Goal: Task Accomplishment & Management: Manage account settings

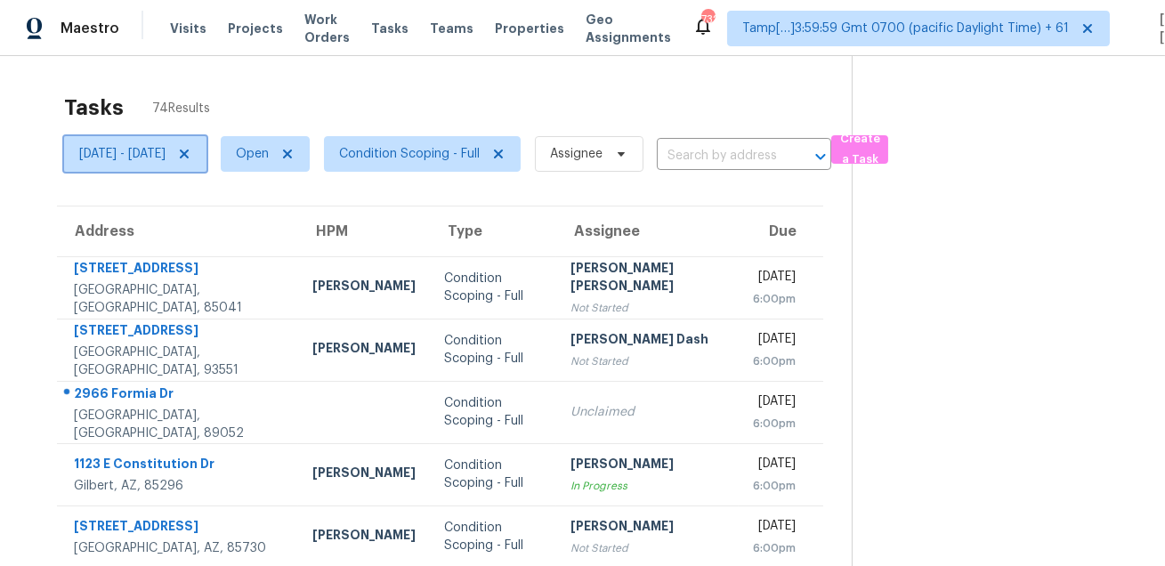
click at [166, 161] on span "[DATE] - [DATE]" at bounding box center [122, 154] width 86 height 18
click at [468, 168] on span "Condition Scoping - Full" at bounding box center [422, 154] width 197 height 36
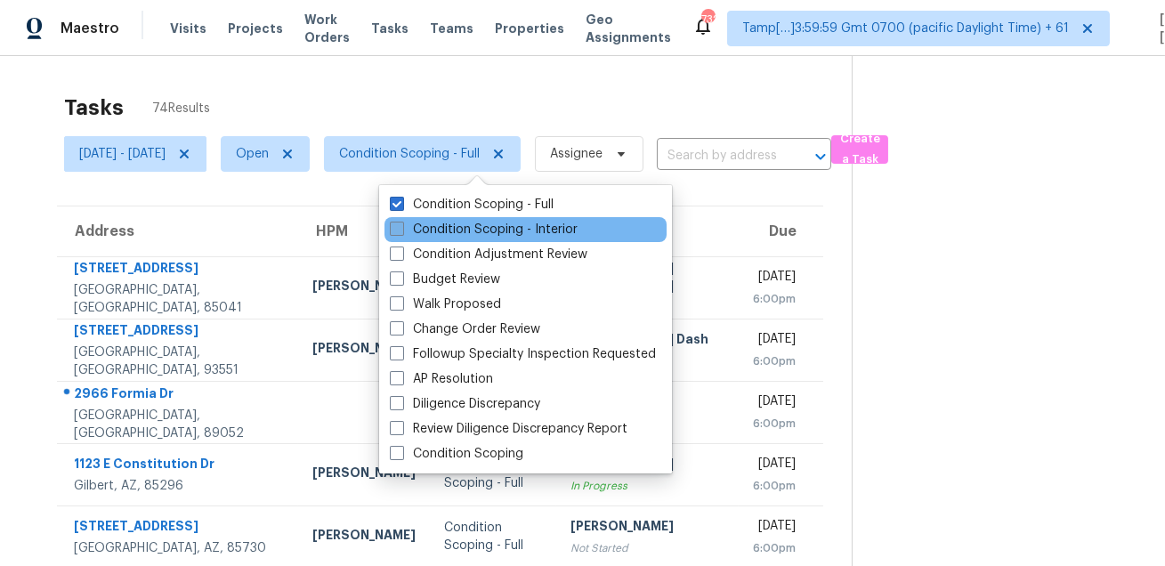
click at [453, 226] on label "Condition Scoping - Interior" at bounding box center [484, 230] width 188 height 18
click at [401, 226] on input "Condition Scoping - Interior" at bounding box center [396, 227] width 12 height 12
checkbox input "true"
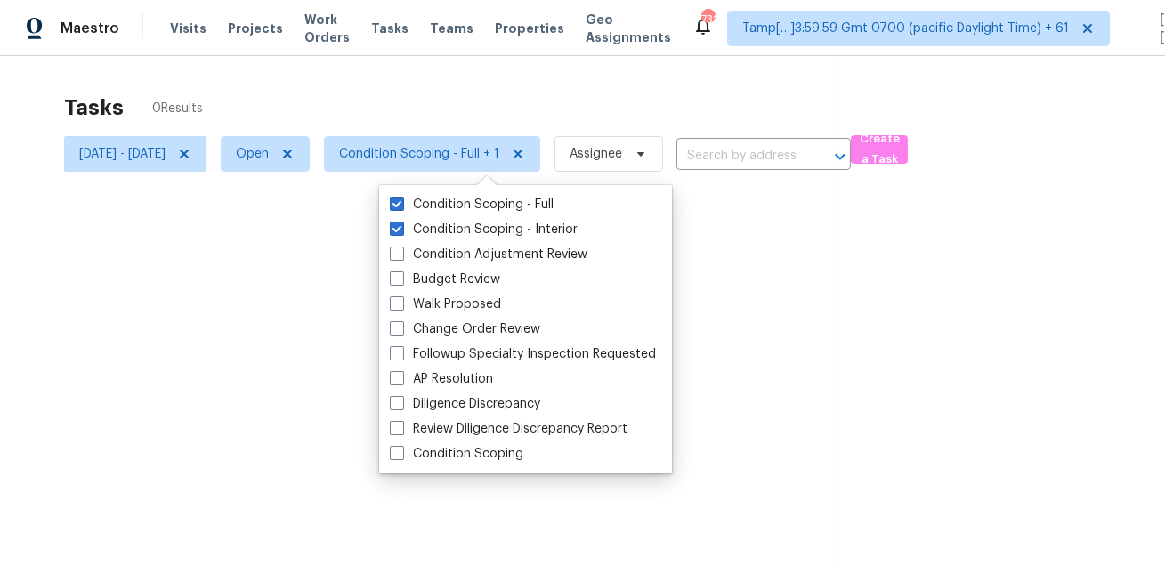
click at [431, 88] on div at bounding box center [582, 283] width 1165 height 566
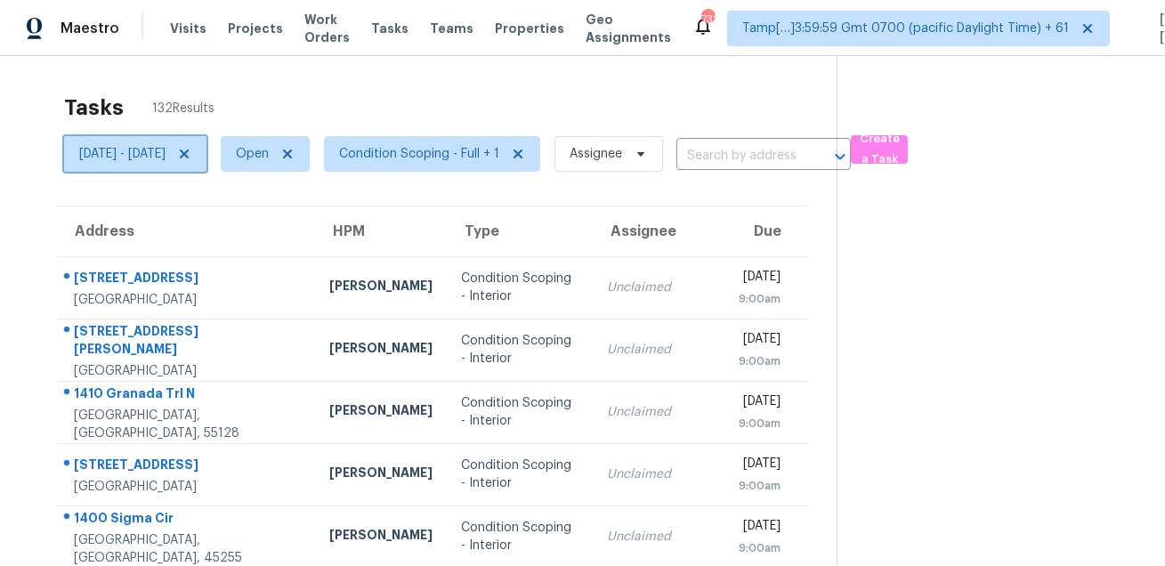
click at [189, 150] on icon at bounding box center [184, 154] width 9 height 9
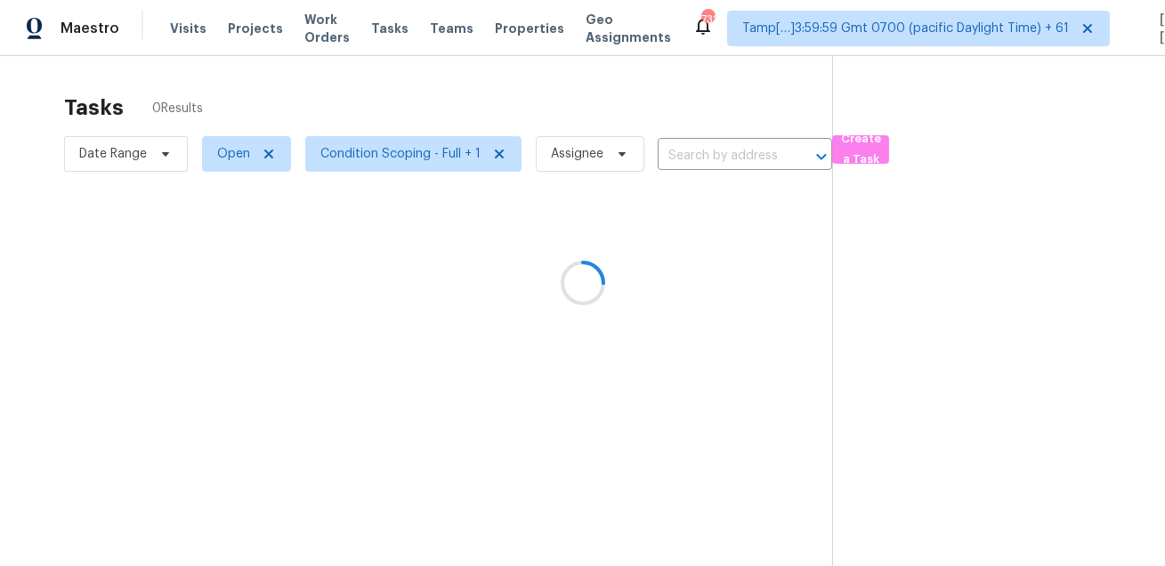
click at [347, 91] on div at bounding box center [582, 283] width 1165 height 566
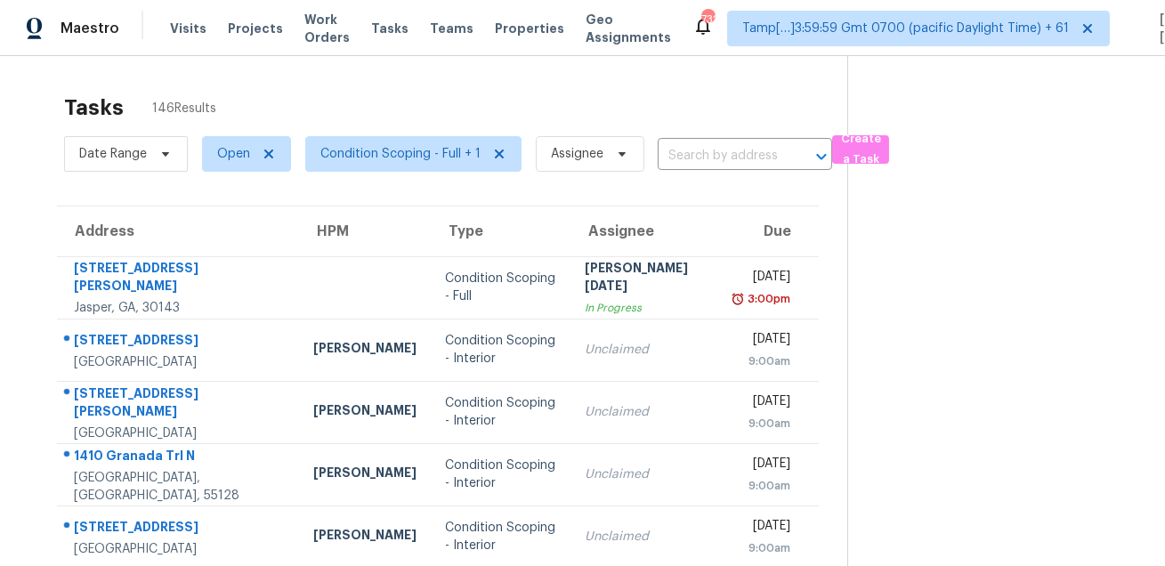
click at [441, 90] on div "Tasks 146 Results" at bounding box center [455, 108] width 783 height 46
click at [126, 168] on span "Date Range" at bounding box center [126, 154] width 124 height 36
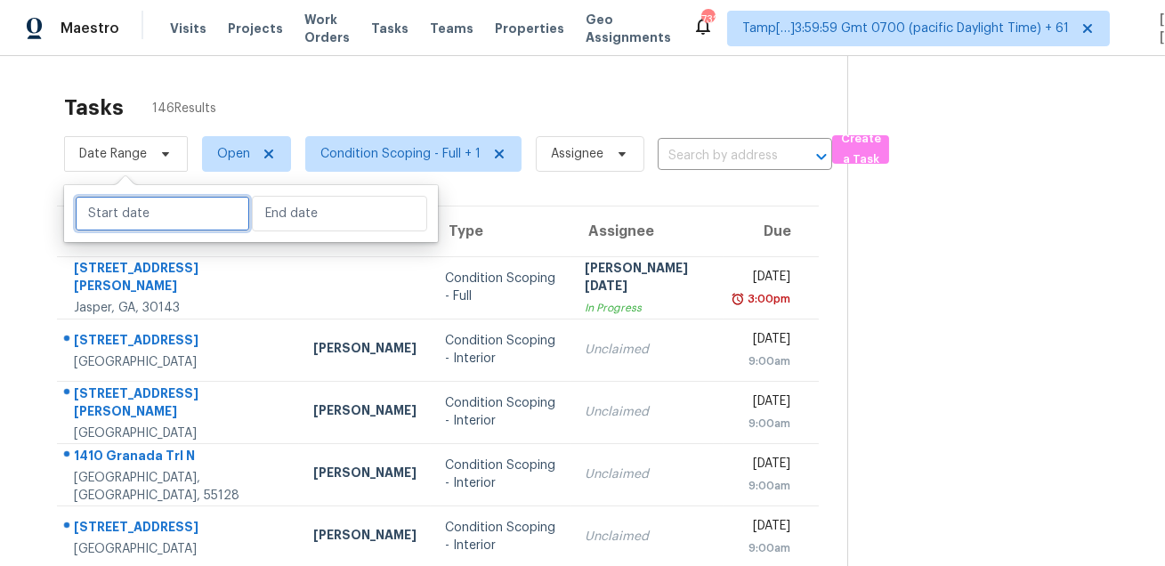
click at [139, 206] on input "text" at bounding box center [162, 214] width 175 height 36
select select "7"
select select "2025"
select select "8"
select select "2025"
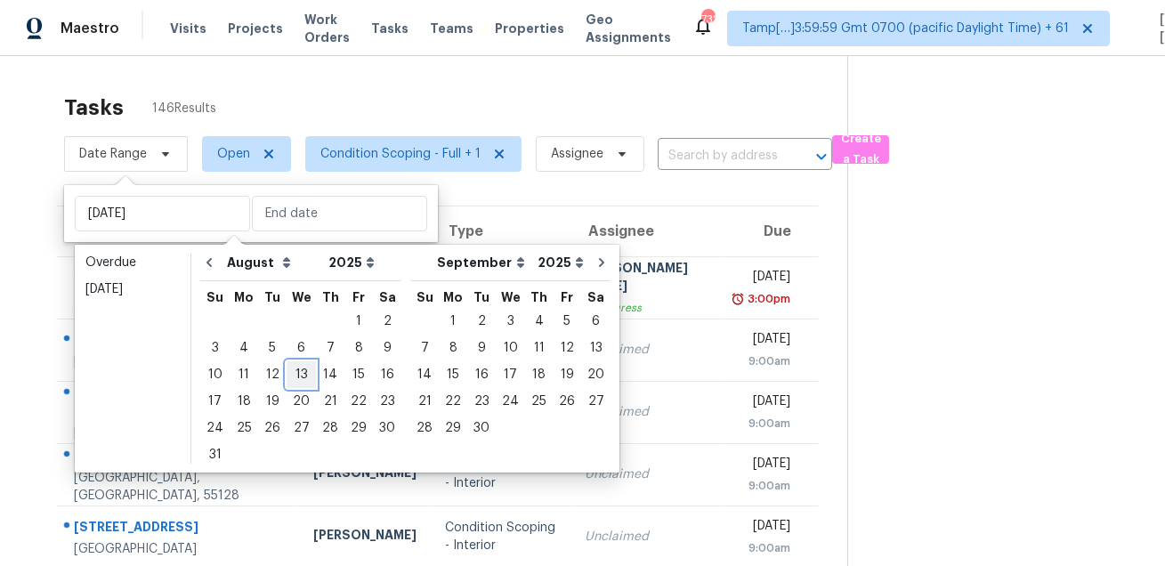
click at [292, 372] on div "13" at bounding box center [301, 374] width 29 height 25
type input "Wed, Aug 13"
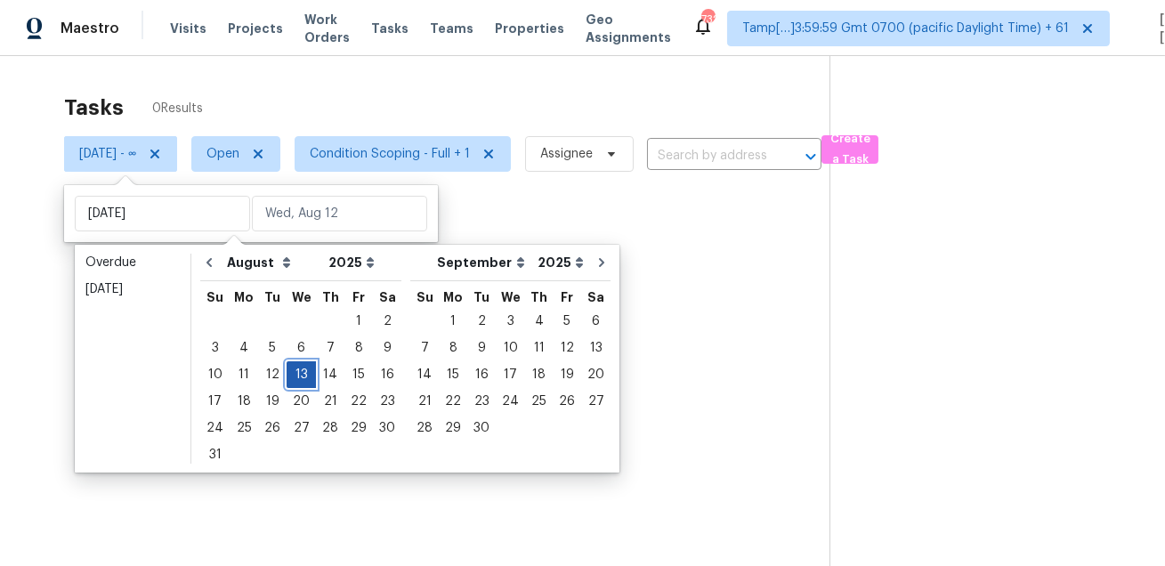
click at [292, 372] on div "13" at bounding box center [301, 374] width 29 height 25
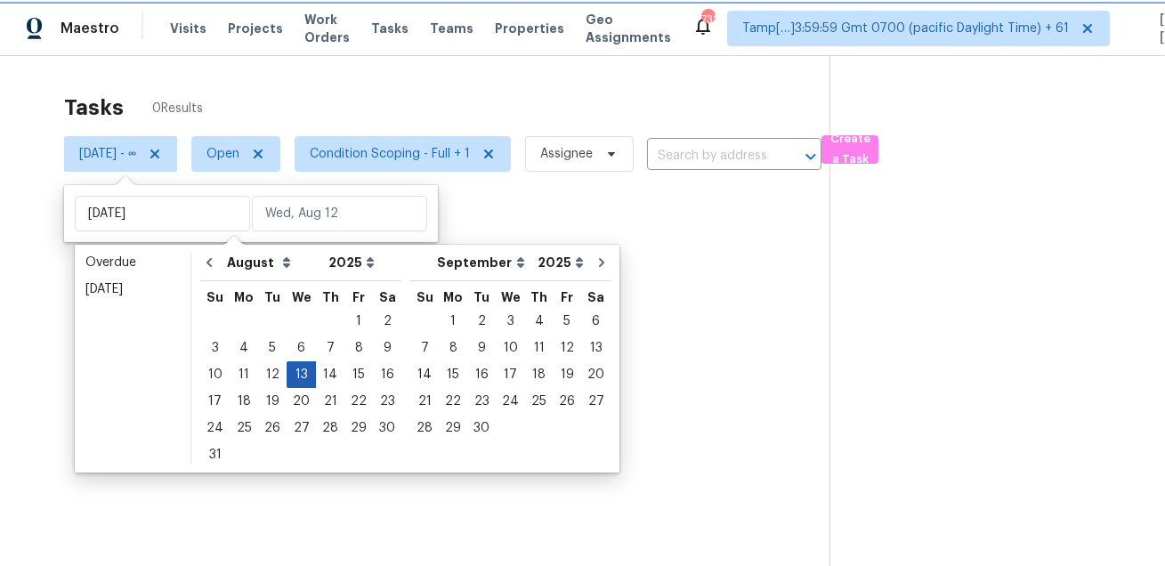
type input "Wed, Aug 13"
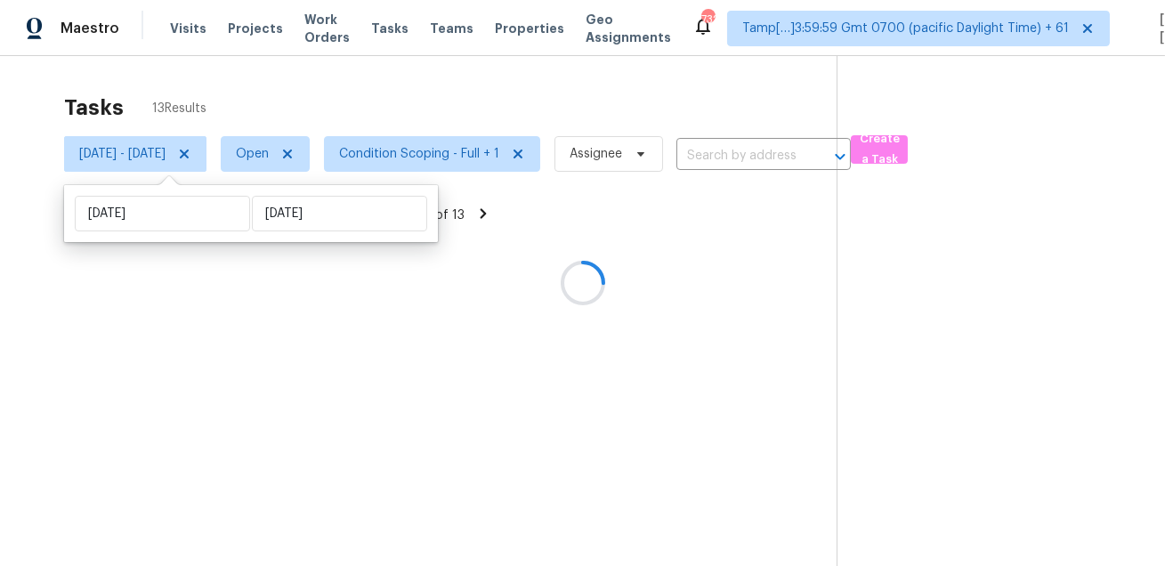
click at [484, 83] on div at bounding box center [582, 283] width 1165 height 566
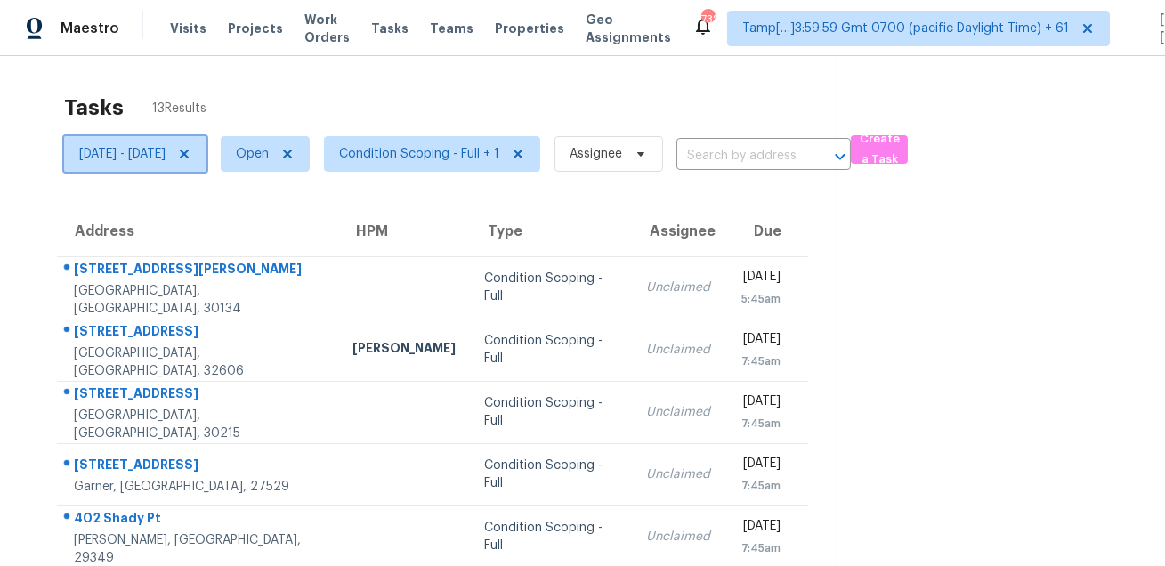
click at [206, 163] on span "Wed, Aug 13 - Wed, Aug 13" at bounding box center [135, 154] width 142 height 36
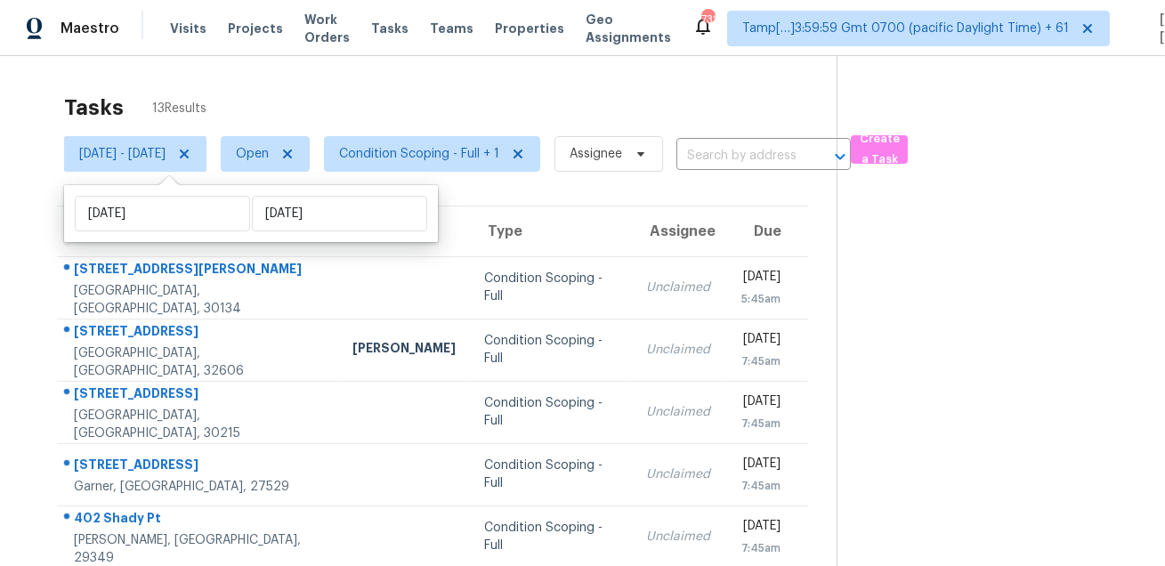
click at [205, 234] on div "Wed, Aug 13 Wed, Aug 13" at bounding box center [251, 213] width 374 height 57
click at [206, 217] on input "Wed, Aug 13" at bounding box center [162, 214] width 175 height 36
select select "7"
select select "2025"
select select "8"
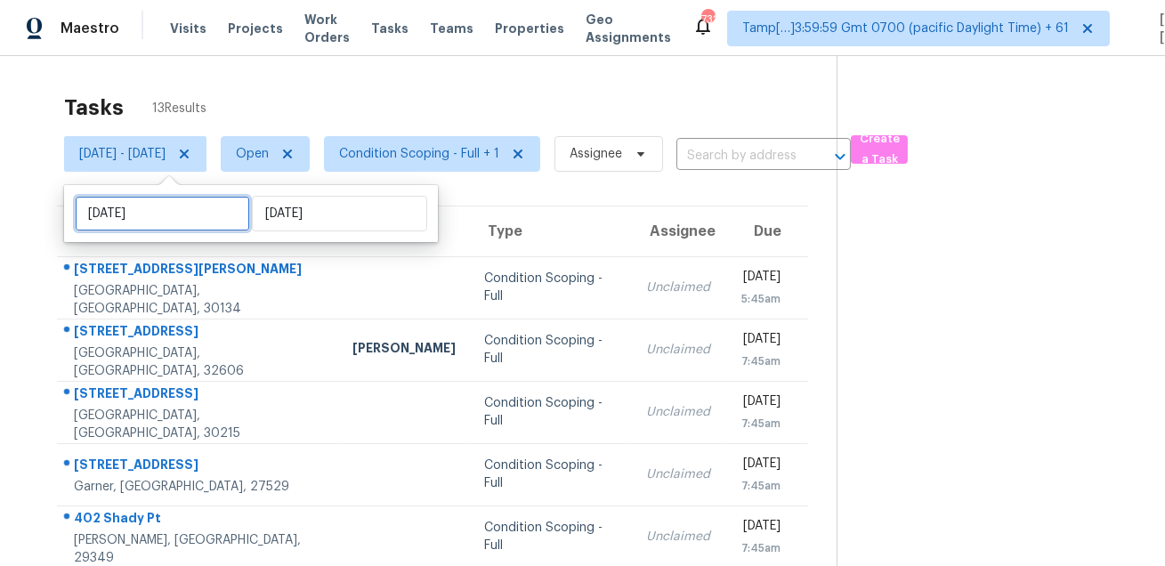
select select "2025"
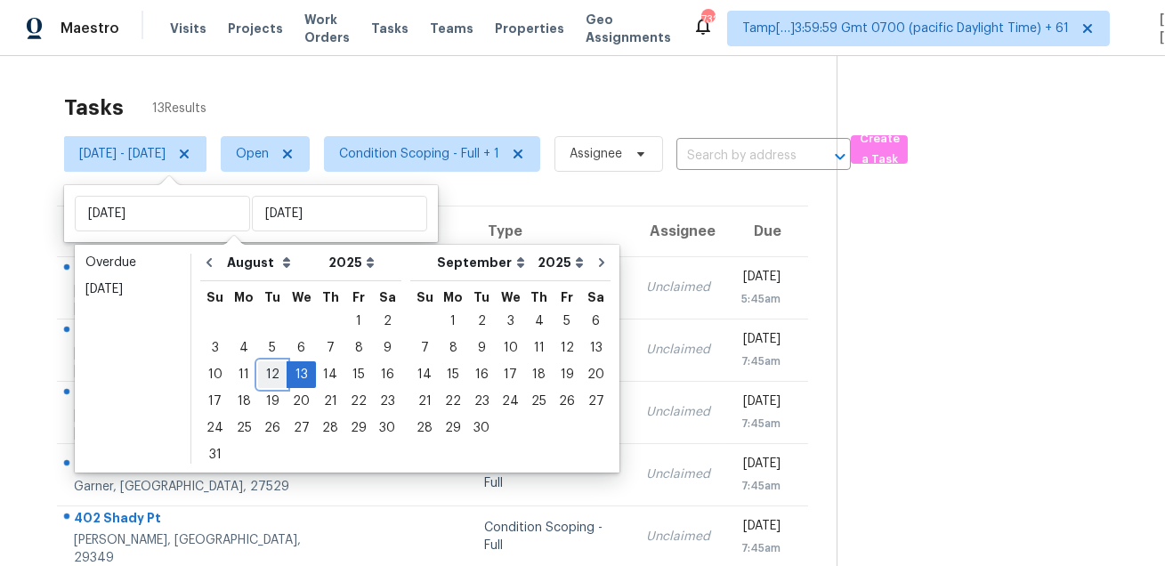
click at [263, 368] on div "12" at bounding box center [272, 374] width 28 height 25
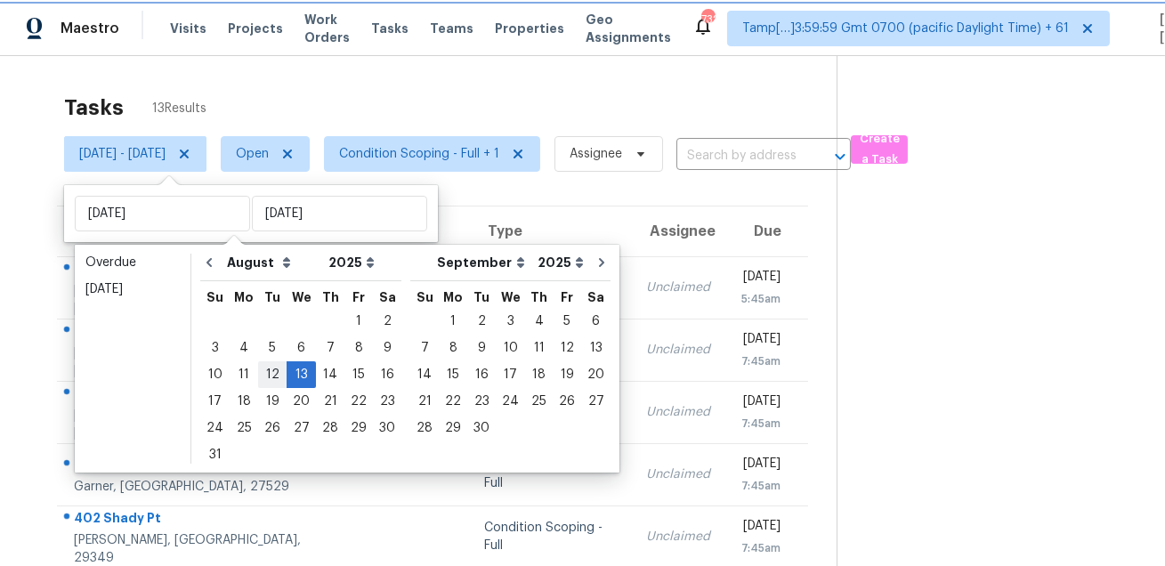
type input "Tue, Aug 12"
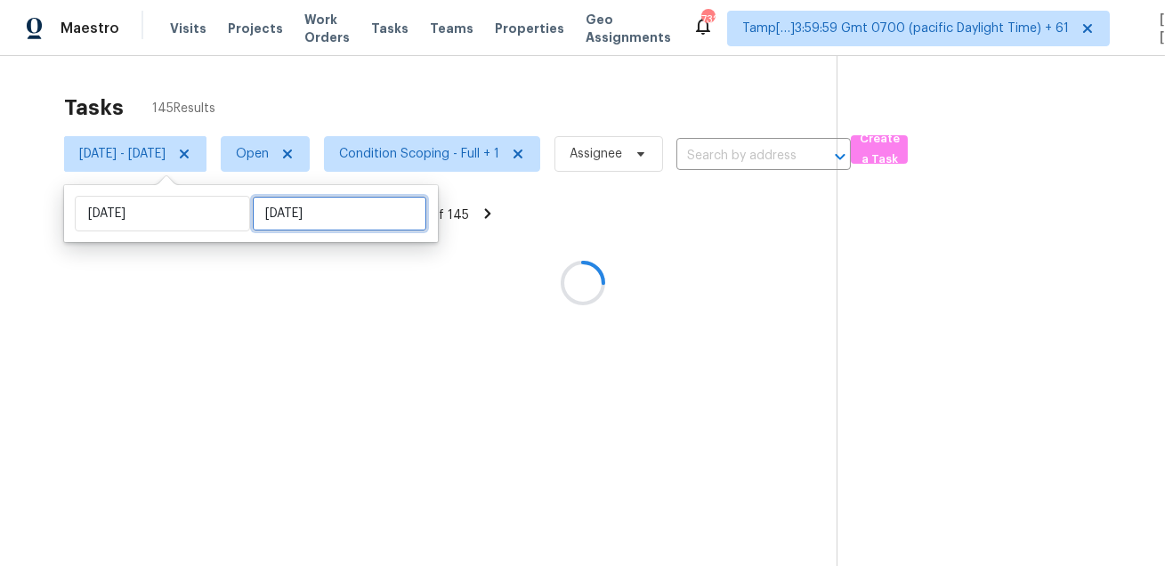
select select "7"
select select "2025"
select select "8"
select select "2025"
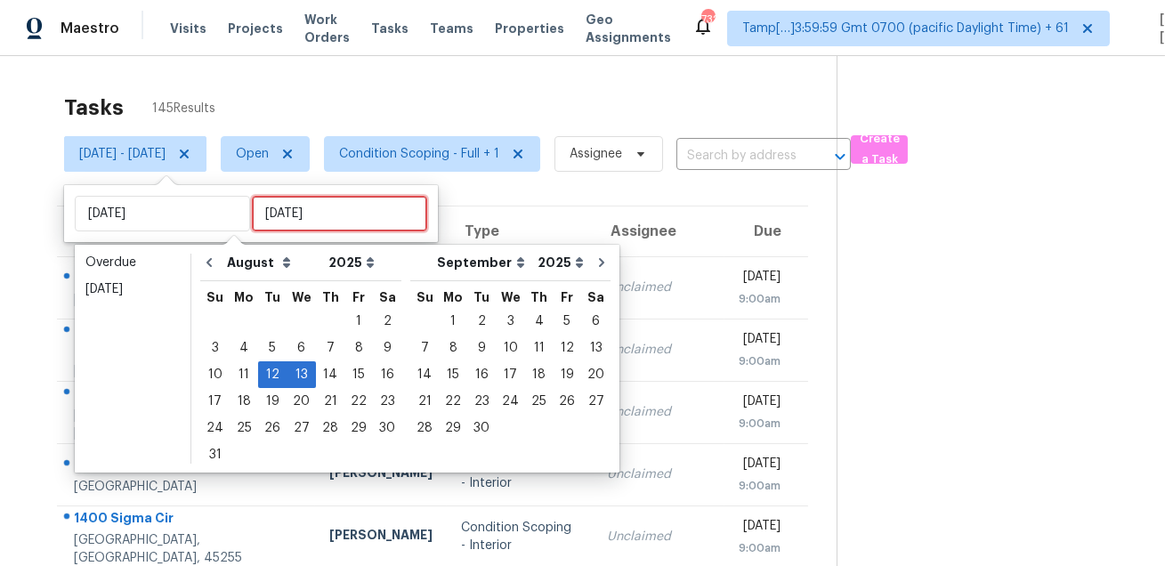
click at [309, 208] on input "Wed, Aug 13" at bounding box center [339, 214] width 175 height 36
type input "Tue, Aug 05"
type input "Tue, Aug 12"
click at [273, 376] on div "12" at bounding box center [272, 374] width 28 height 25
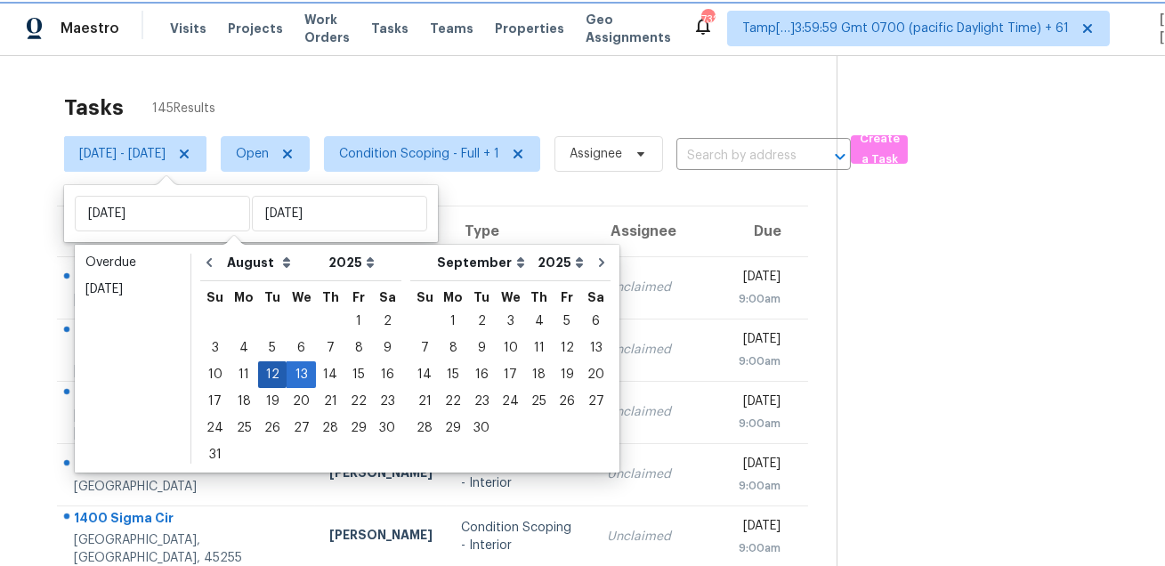
type input "Tue, Aug 12"
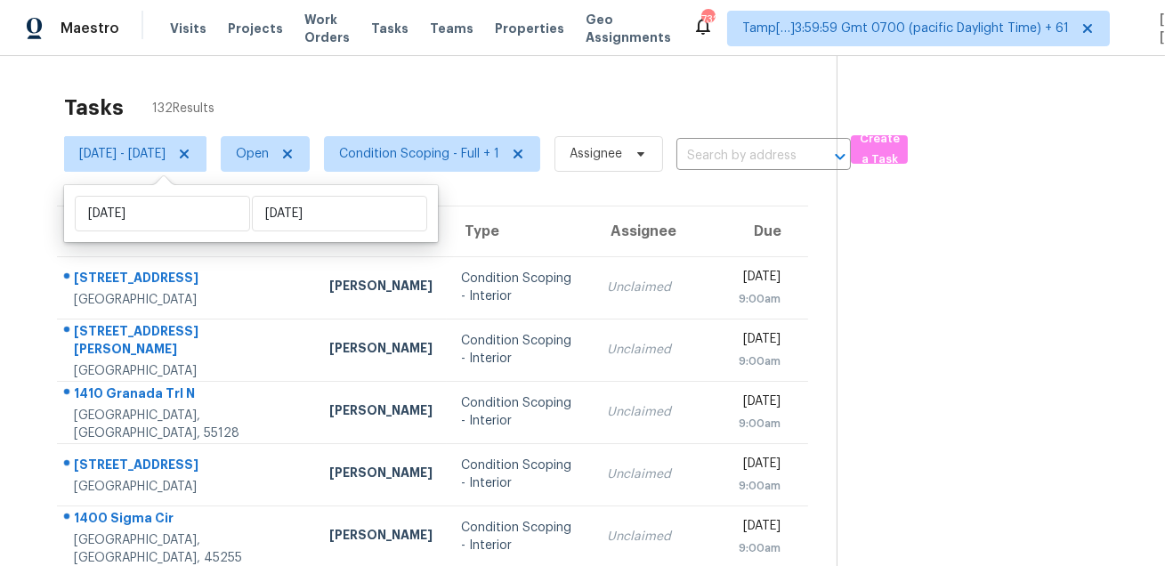
click at [473, 85] on div "Tasks 132 Results" at bounding box center [450, 108] width 772 height 46
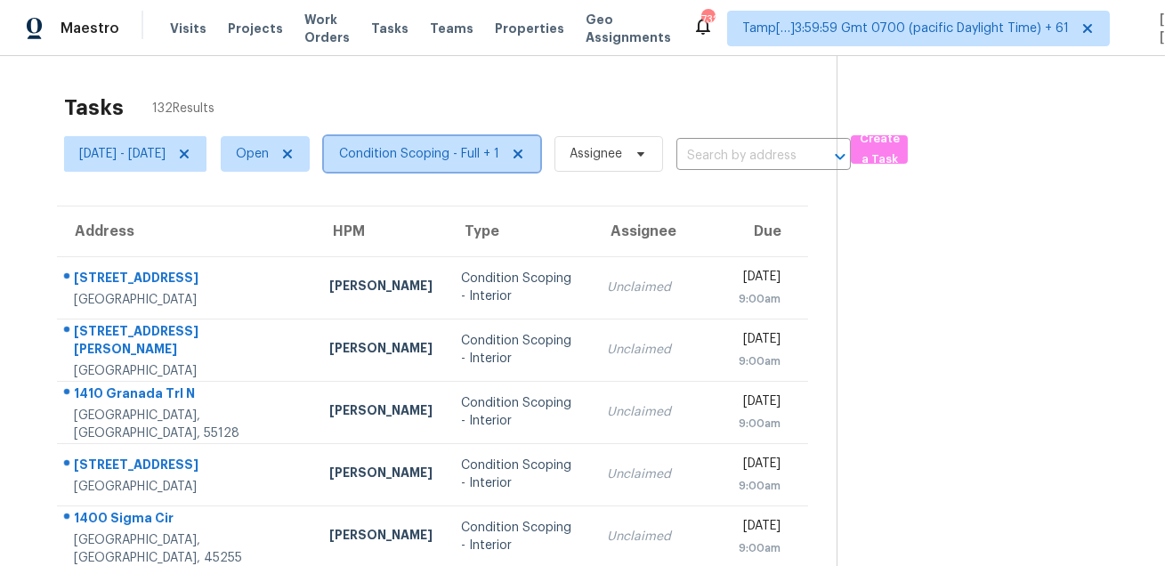
click at [491, 150] on span "Condition Scoping - Full + 1" at bounding box center [419, 154] width 160 height 18
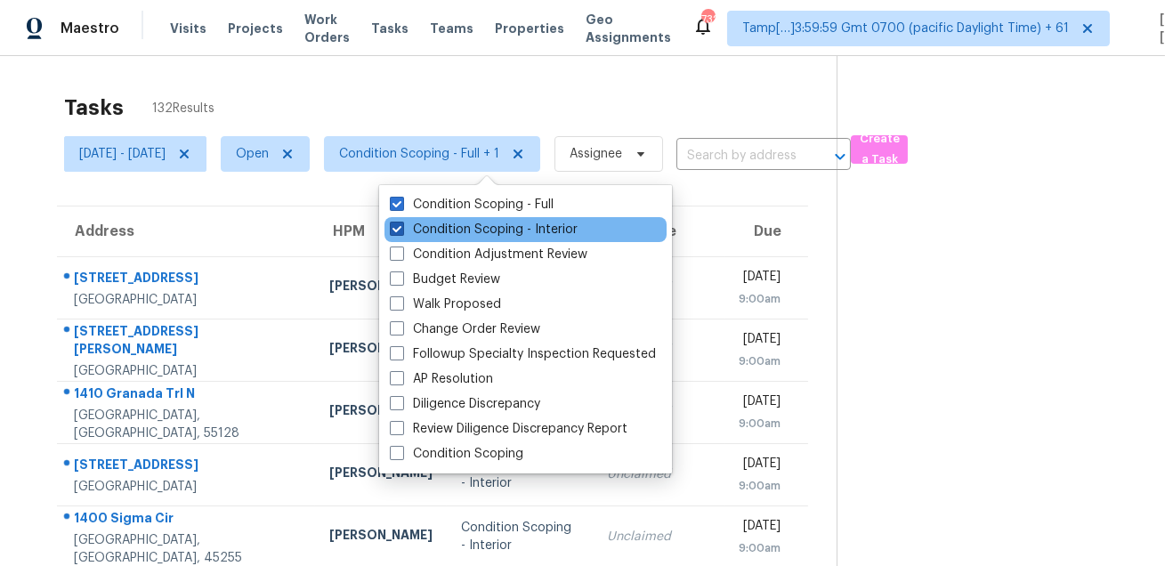
click at [479, 232] on label "Condition Scoping - Interior" at bounding box center [484, 230] width 188 height 18
click at [401, 232] on input "Condition Scoping - Interior" at bounding box center [396, 227] width 12 height 12
checkbox input "false"
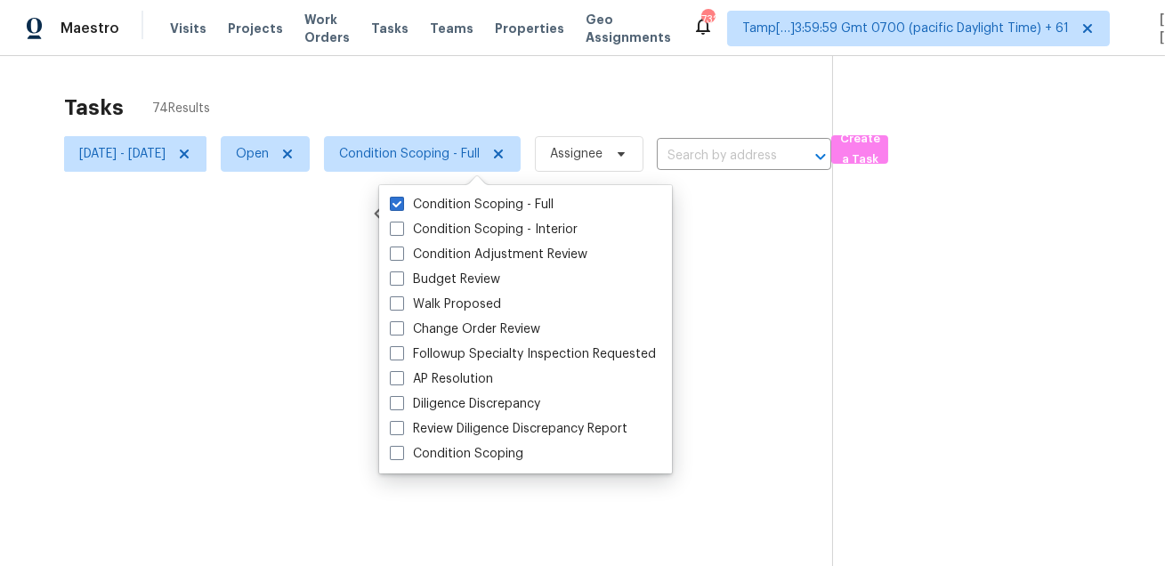
click at [477, 152] on div at bounding box center [582, 283] width 1165 height 566
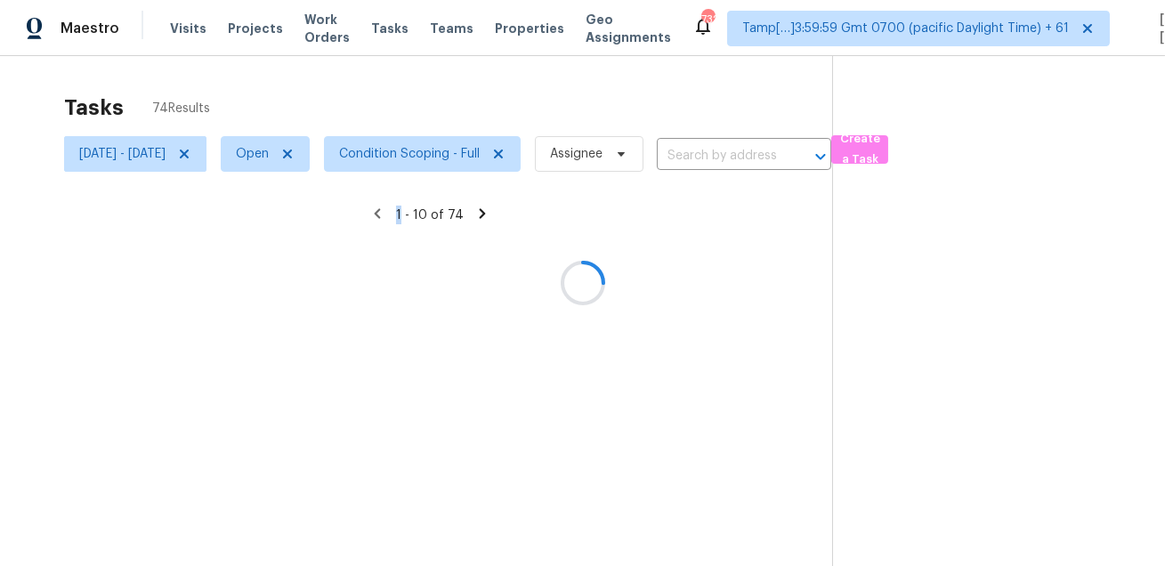
click at [477, 152] on div at bounding box center [582, 283] width 1165 height 566
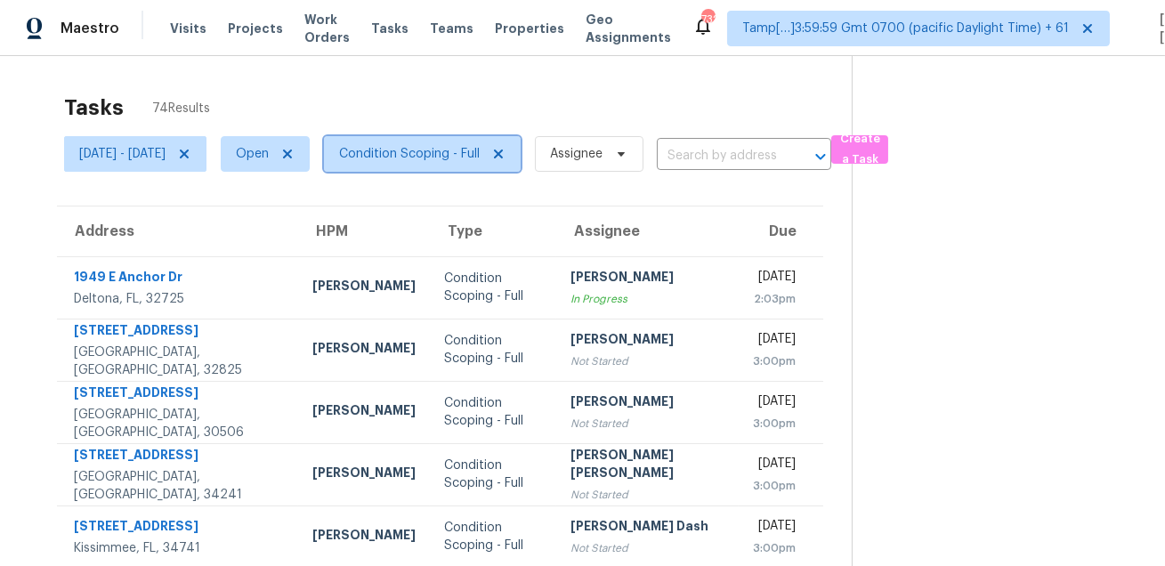
click at [477, 152] on span "Condition Scoping - Full" at bounding box center [409, 154] width 141 height 18
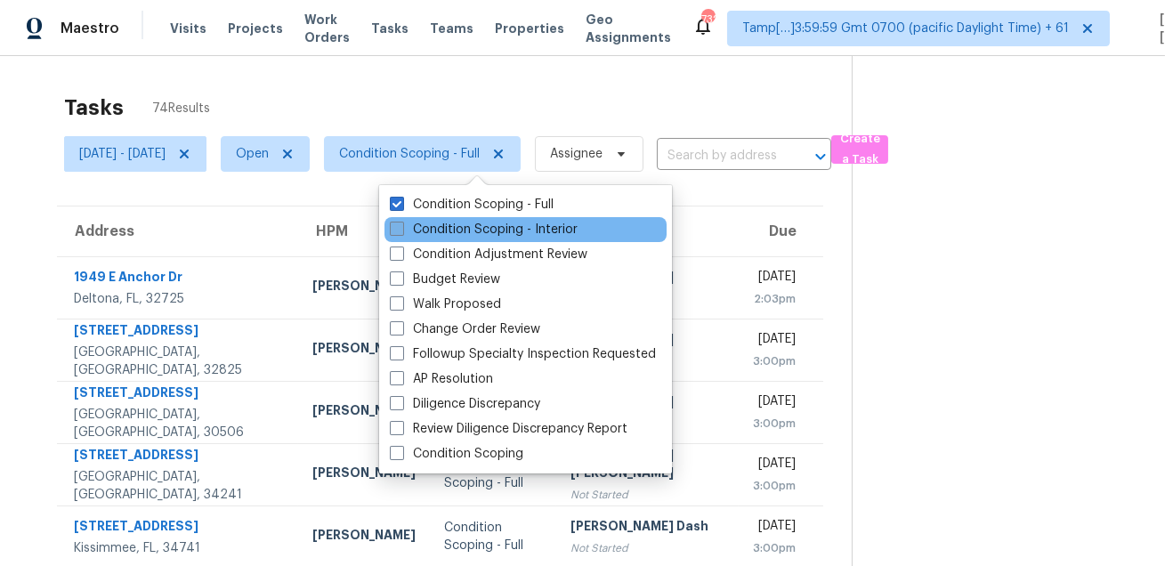
click at [448, 222] on label "Condition Scoping - Interior" at bounding box center [484, 230] width 188 height 18
click at [401, 222] on input "Condition Scoping - Interior" at bounding box center [396, 227] width 12 height 12
checkbox input "true"
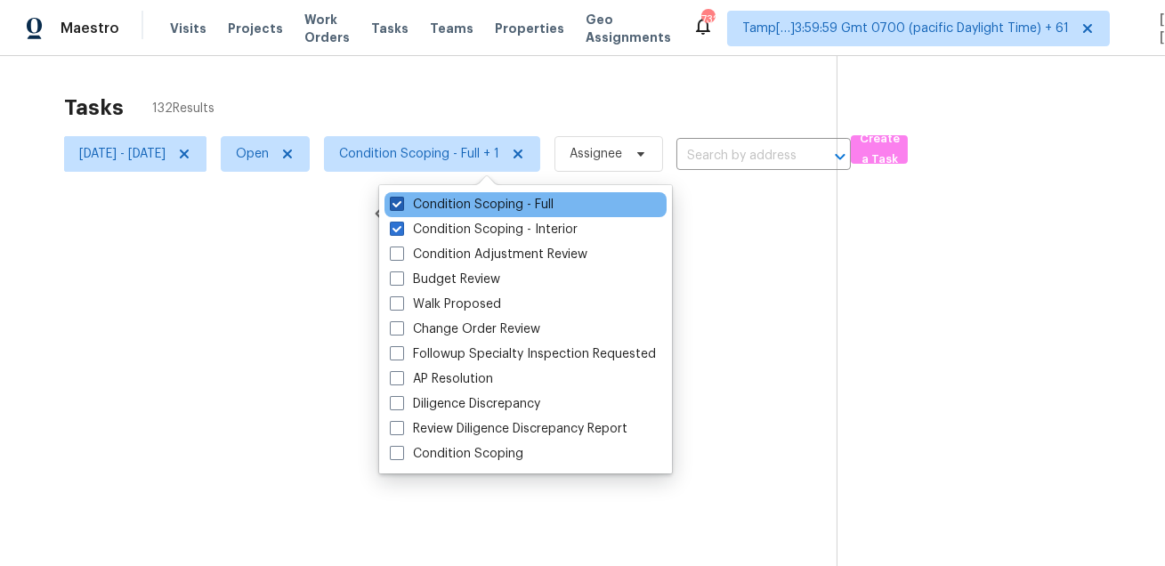
click at [460, 206] on label "Condition Scoping - Full" at bounding box center [472, 205] width 164 height 18
click at [401, 206] on input "Condition Scoping - Full" at bounding box center [396, 202] width 12 height 12
checkbox input "false"
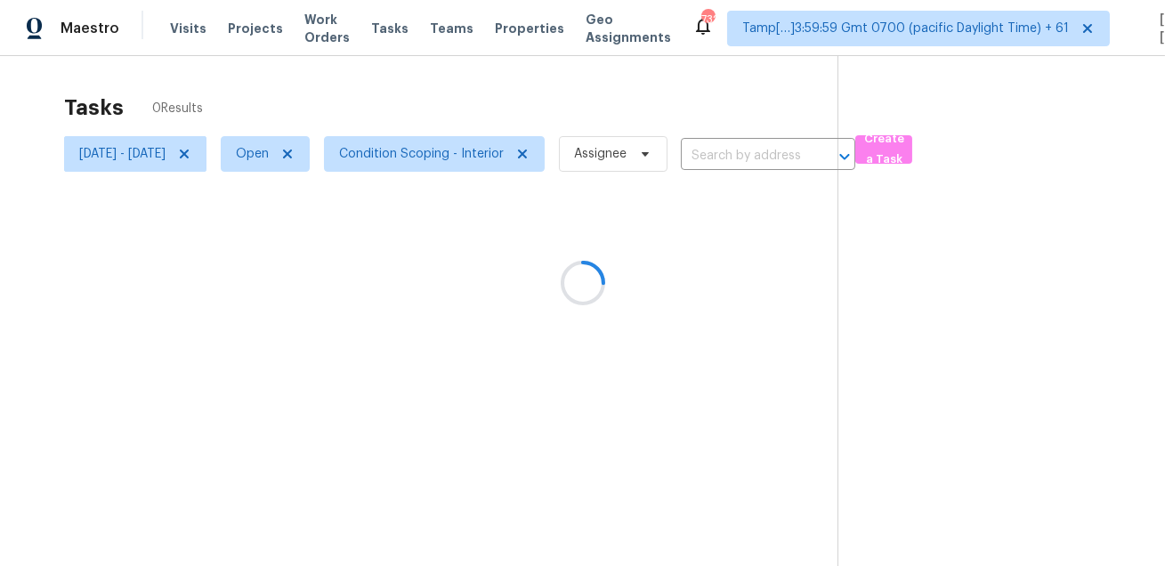
click at [522, 97] on div at bounding box center [582, 283] width 1165 height 566
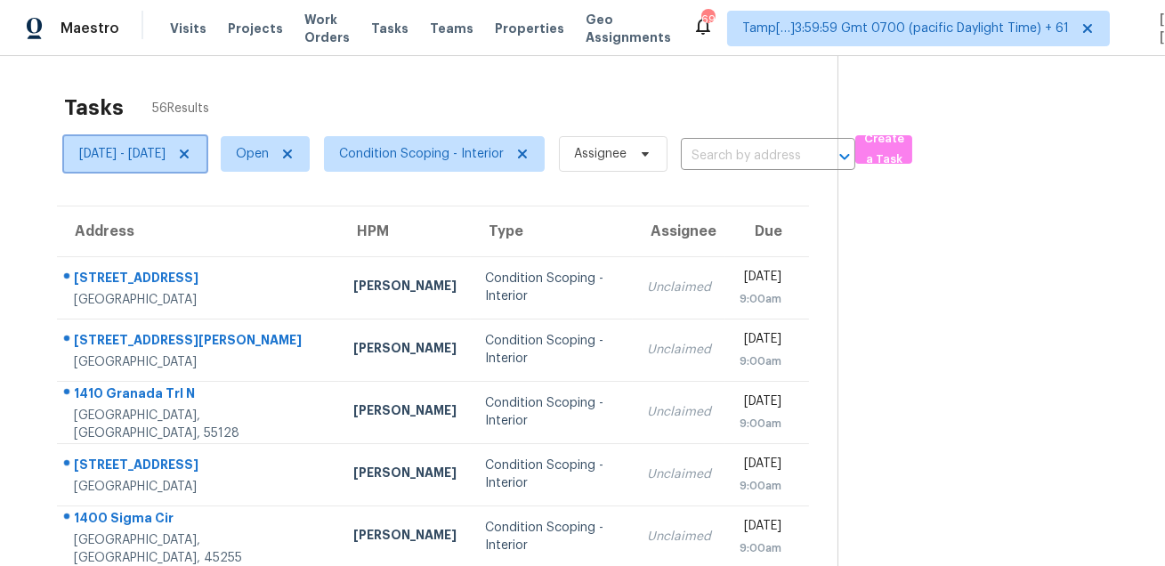
click at [189, 154] on icon at bounding box center [184, 154] width 9 height 9
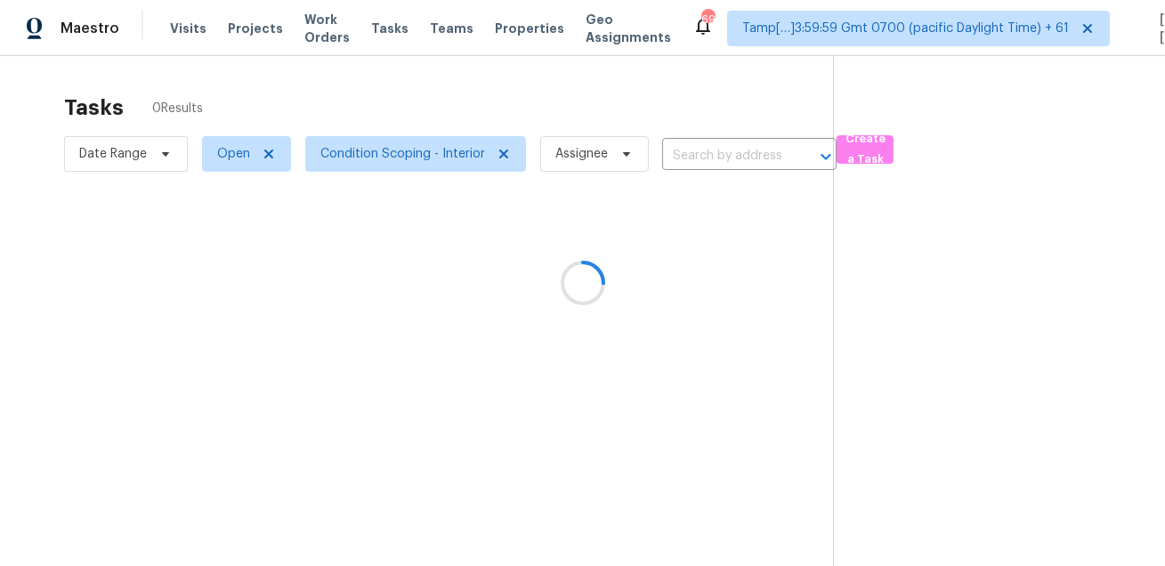
click at [369, 105] on div at bounding box center [582, 283] width 1165 height 566
click at [393, 159] on div at bounding box center [582, 283] width 1165 height 566
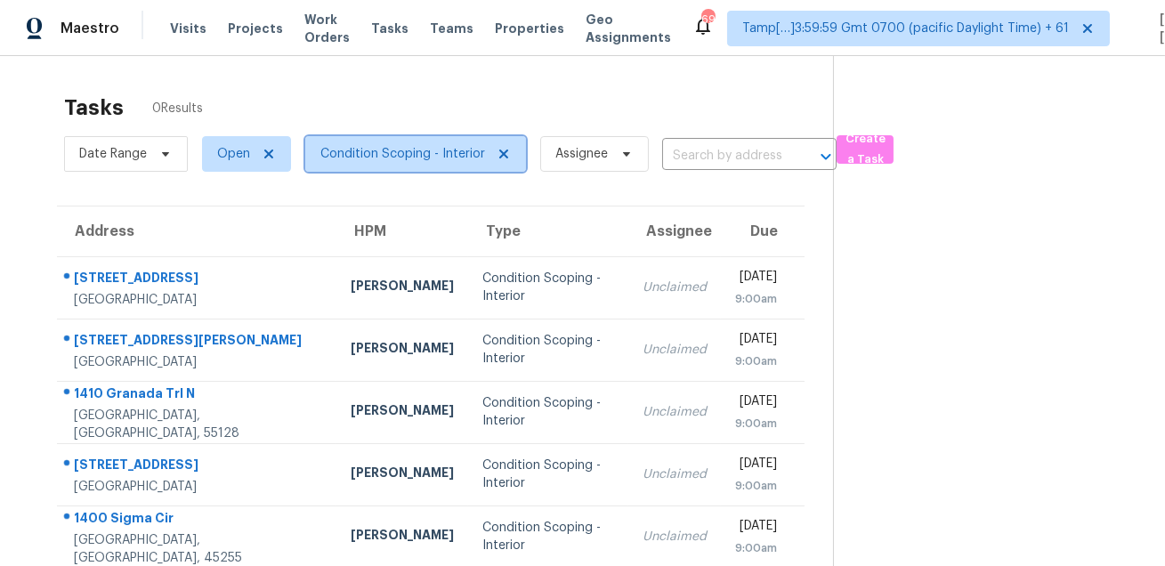
click at [393, 159] on span "Condition Scoping - Interior" at bounding box center [402, 154] width 165 height 18
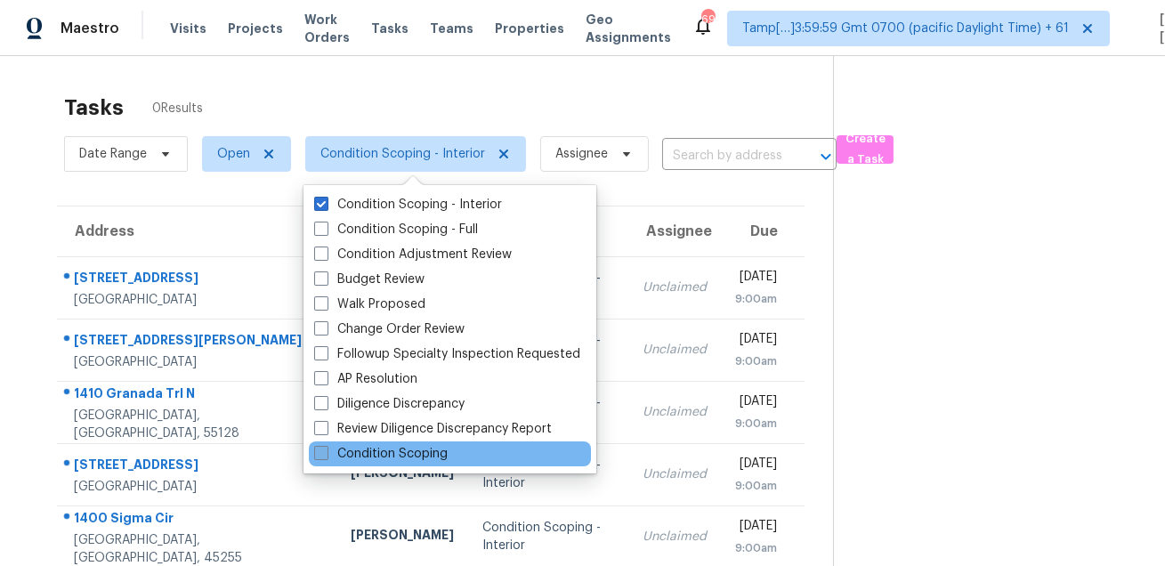
click at [361, 457] on label "Condition Scoping" at bounding box center [380, 454] width 133 height 18
click at [326, 457] on input "Condition Scoping" at bounding box center [320, 451] width 12 height 12
checkbox input "true"
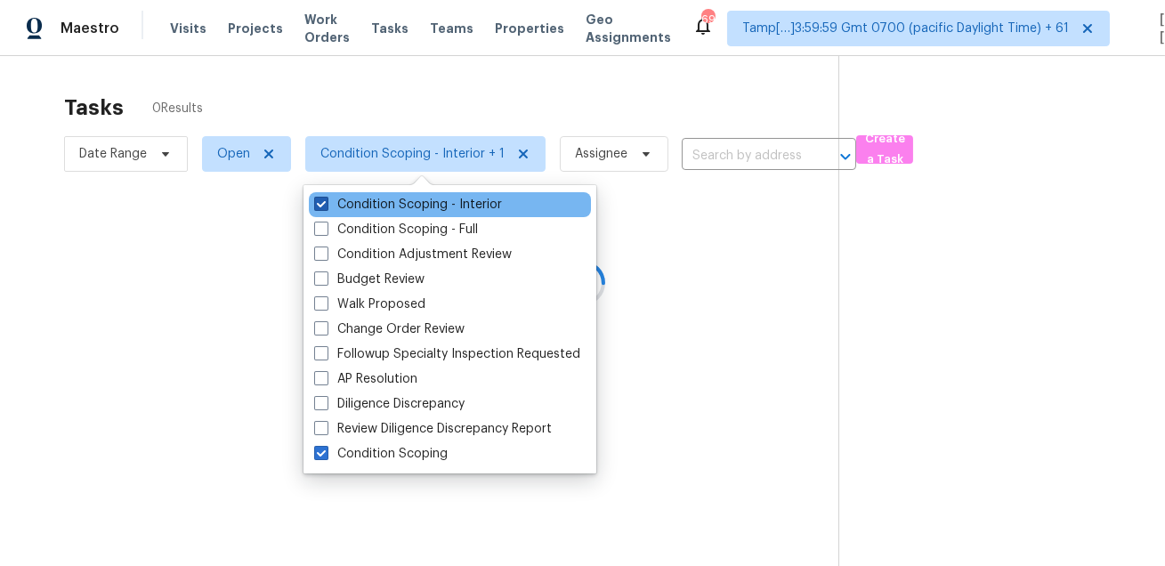
click at [440, 207] on label "Condition Scoping - Interior" at bounding box center [408, 205] width 188 height 18
click at [326, 207] on input "Condition Scoping - Interior" at bounding box center [320, 202] width 12 height 12
checkbox input "false"
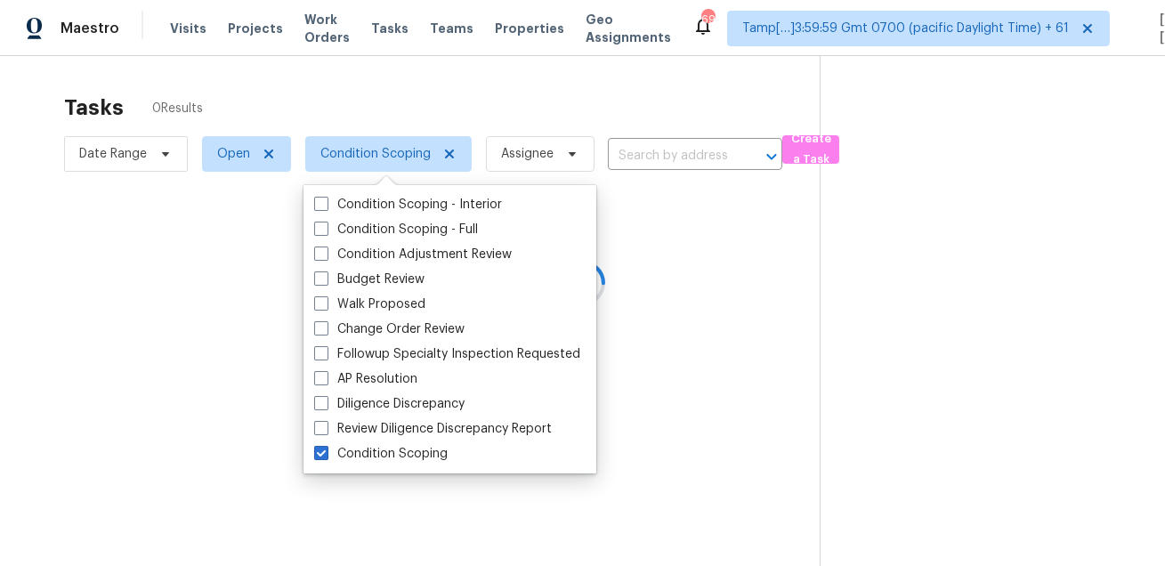
click at [473, 103] on div "Tasks 0 Results" at bounding box center [442, 108] width 756 height 46
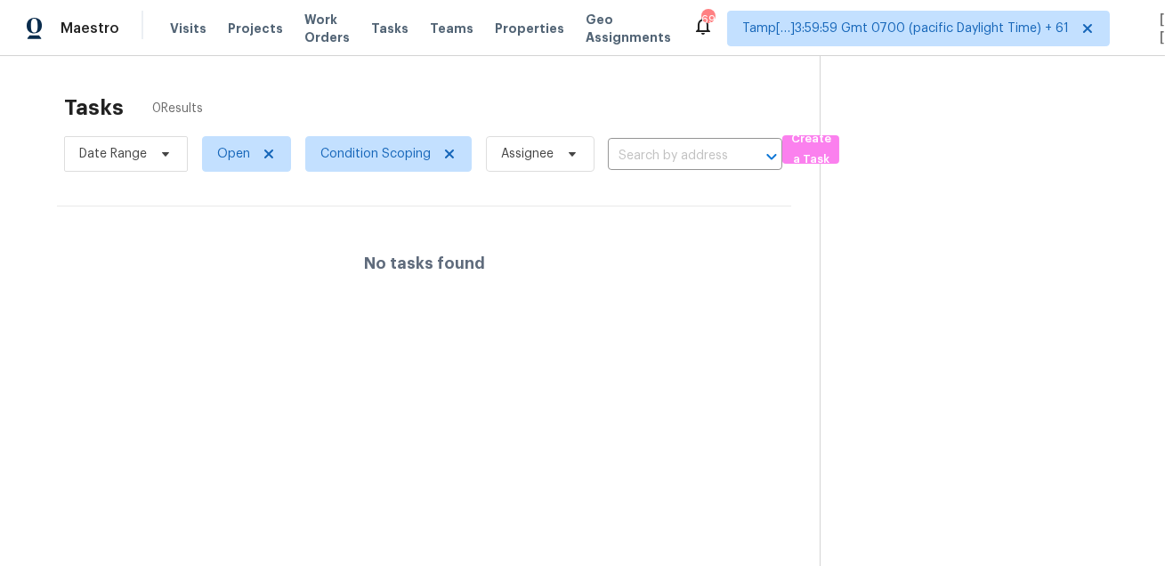
click at [581, 105] on div "Tasks 0 Results" at bounding box center [442, 108] width 756 height 46
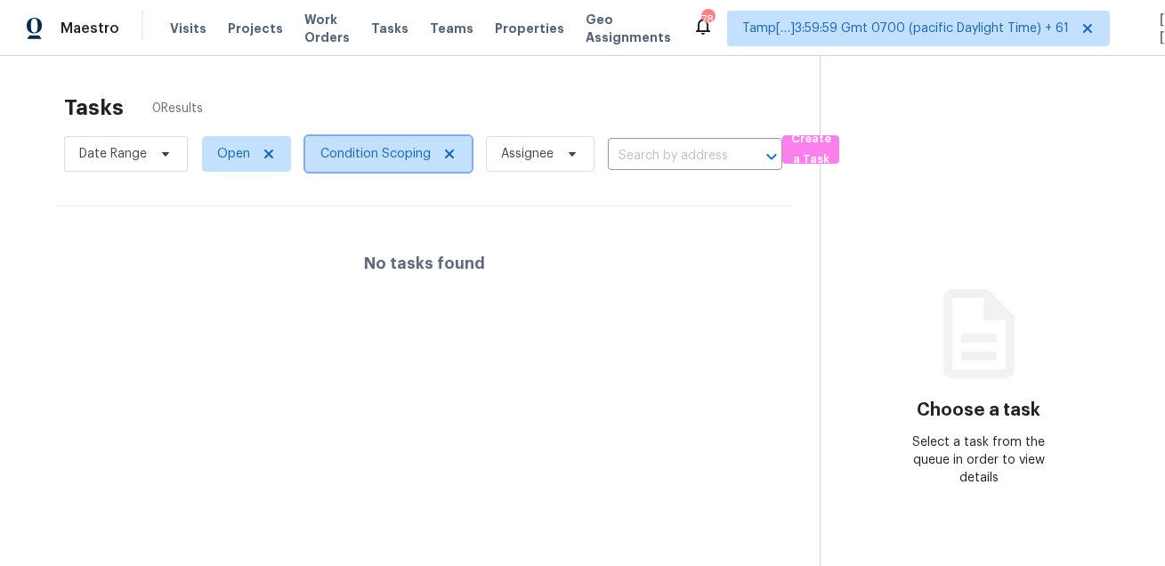
click at [384, 155] on span "Condition Scoping" at bounding box center [375, 154] width 110 height 18
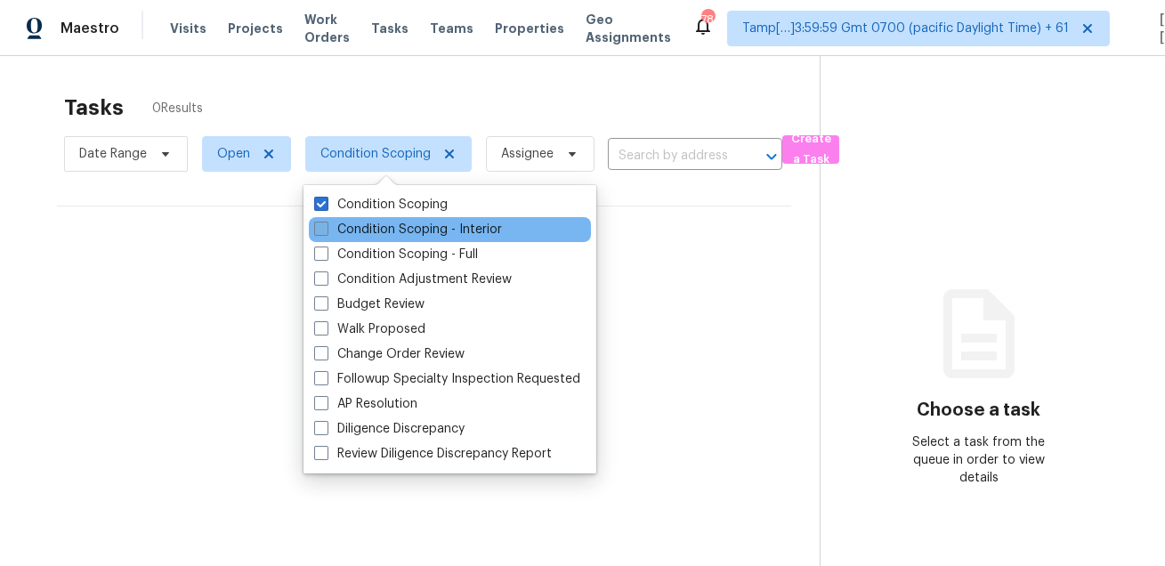
click at [384, 237] on label "Condition Scoping - Interior" at bounding box center [408, 230] width 188 height 18
click at [326, 232] on input "Condition Scoping - Interior" at bounding box center [320, 227] width 12 height 12
checkbox input "true"
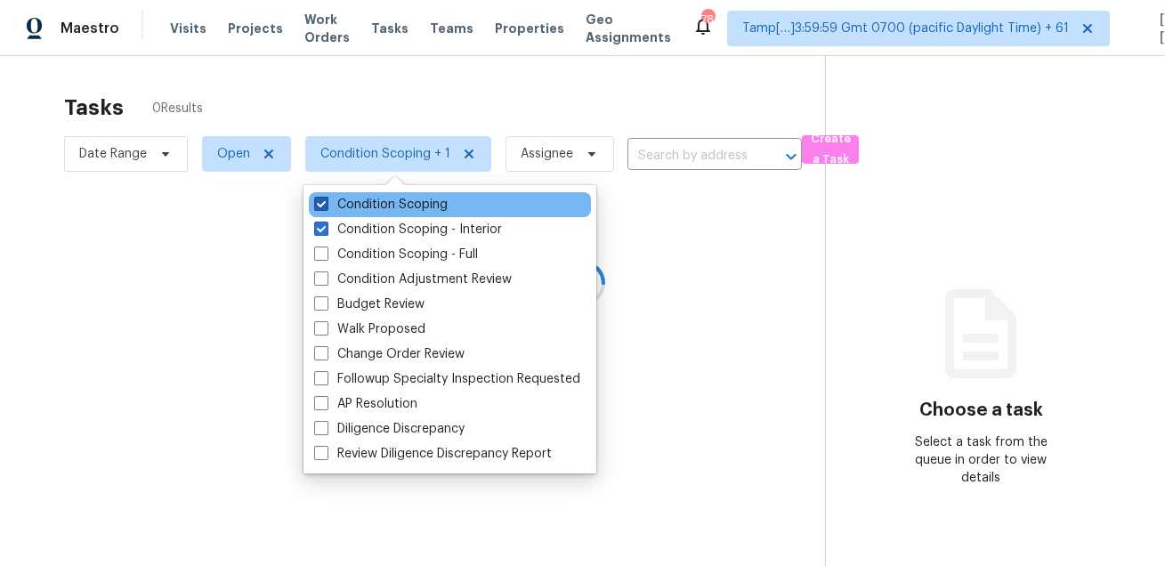
click at [386, 208] on label "Condition Scoping" at bounding box center [380, 205] width 133 height 18
click at [326, 207] on input "Condition Scoping" at bounding box center [320, 202] width 12 height 12
checkbox input "false"
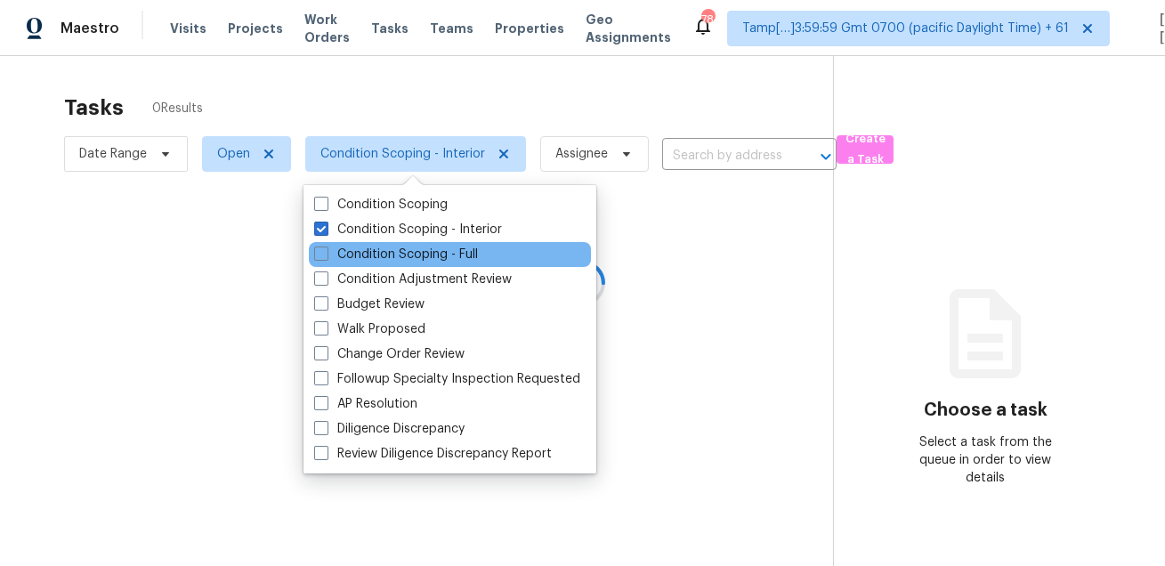
click at [390, 244] on div "Condition Scoping - Full" at bounding box center [450, 254] width 282 height 25
click at [379, 255] on label "Condition Scoping - Full" at bounding box center [396, 255] width 164 height 18
click at [326, 255] on input "Condition Scoping - Full" at bounding box center [320, 252] width 12 height 12
checkbox input "true"
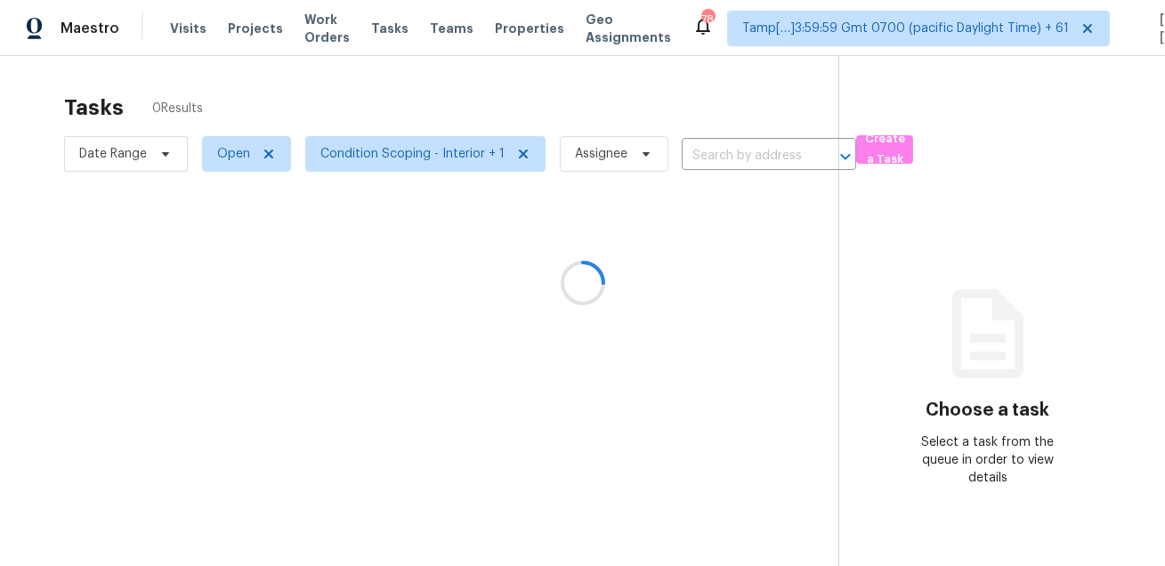
click at [449, 91] on div at bounding box center [582, 283] width 1165 height 566
